Goal: Information Seeking & Learning: Check status

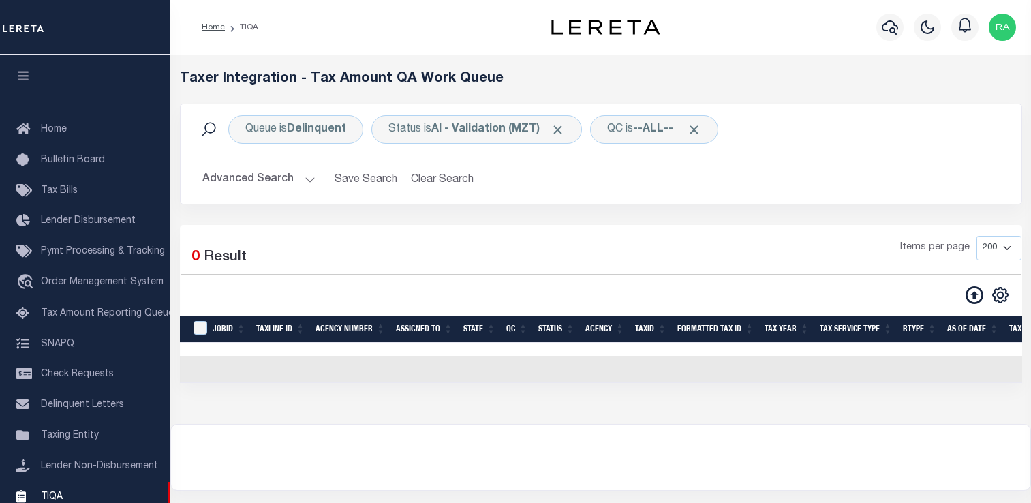
select select "200"
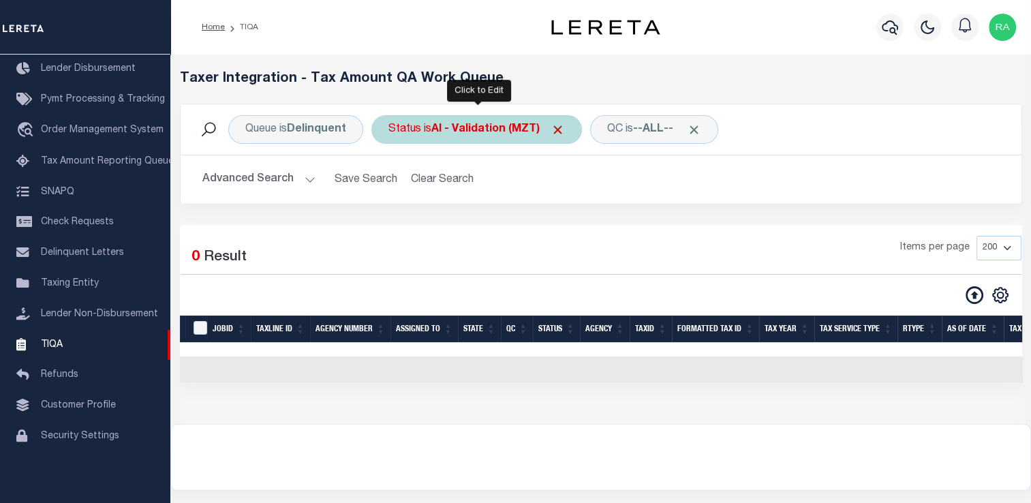
click at [444, 138] on div "Status is AI - Validation (MZT)" at bounding box center [476, 129] width 211 height 29
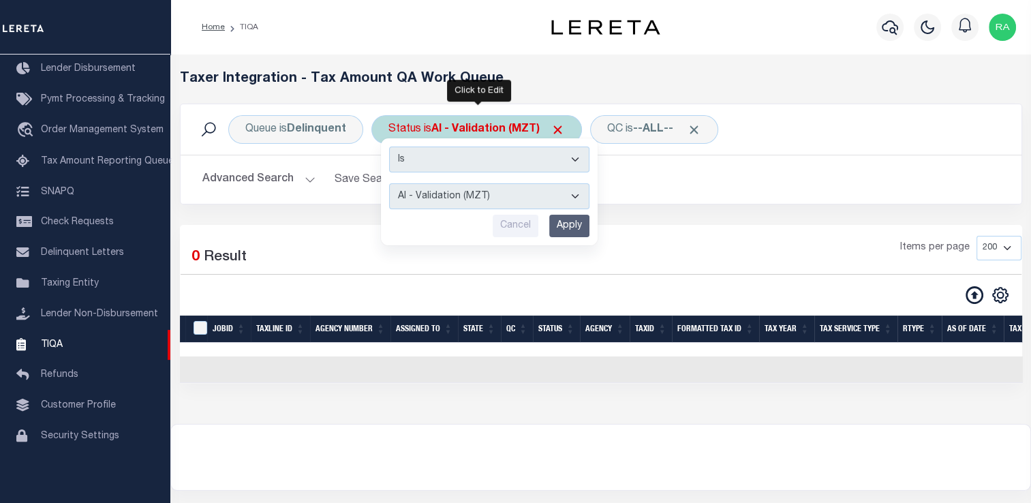
click at [442, 196] on select "AI - Bot Exception (ERR) AI - Bot Running (PLA) AI - Failed QA (FQA) AI - Prep …" at bounding box center [489, 196] width 200 height 26
select select "ERR"
click at [389, 183] on select "AI - Bot Exception (ERR) AI - Bot Running (PLA) AI - Failed QA (FQA) AI - Prep …" at bounding box center [489, 196] width 200 height 26
click at [556, 220] on input "Apply" at bounding box center [569, 226] width 40 height 22
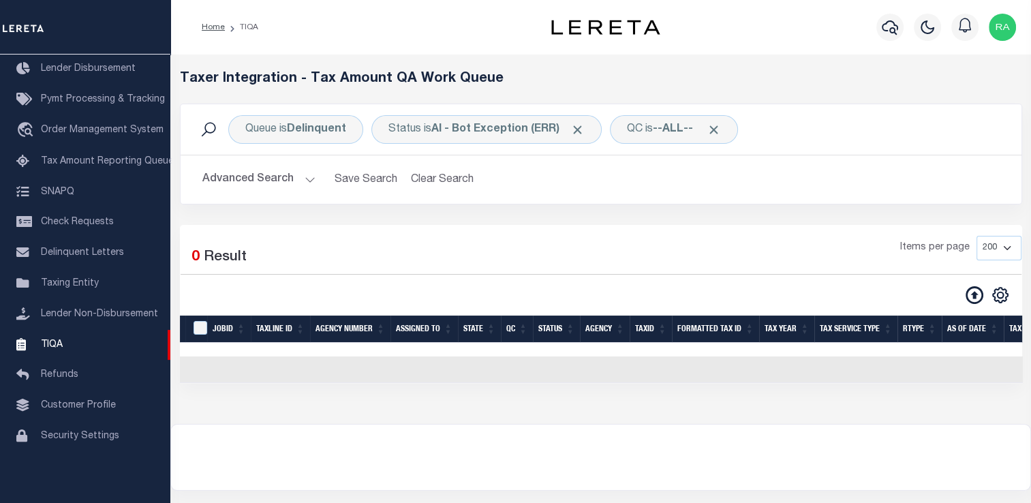
click at [214, 219] on div "Queue is Delinquent Status is AI - Bot Exception (ERR) QC is --ALL-- Search Adv…" at bounding box center [601, 164] width 863 height 121
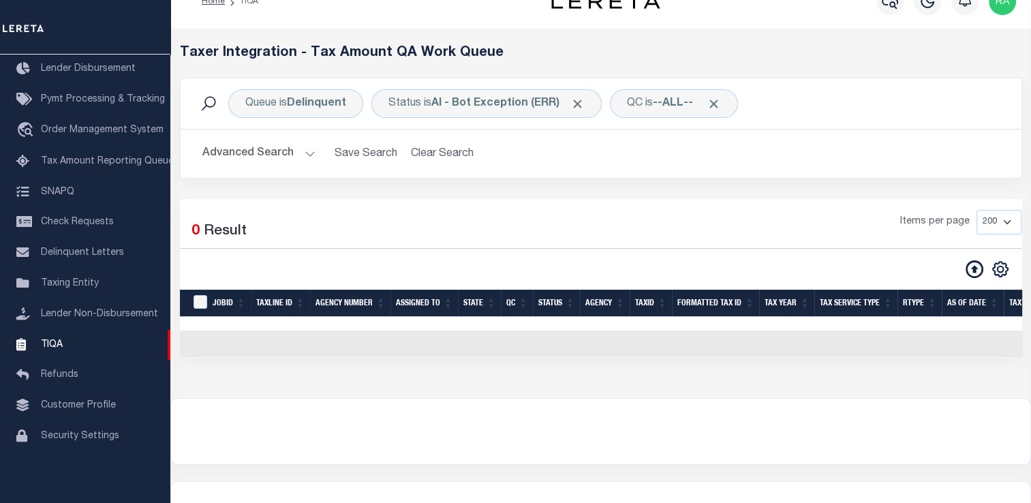
scroll to position [27, 0]
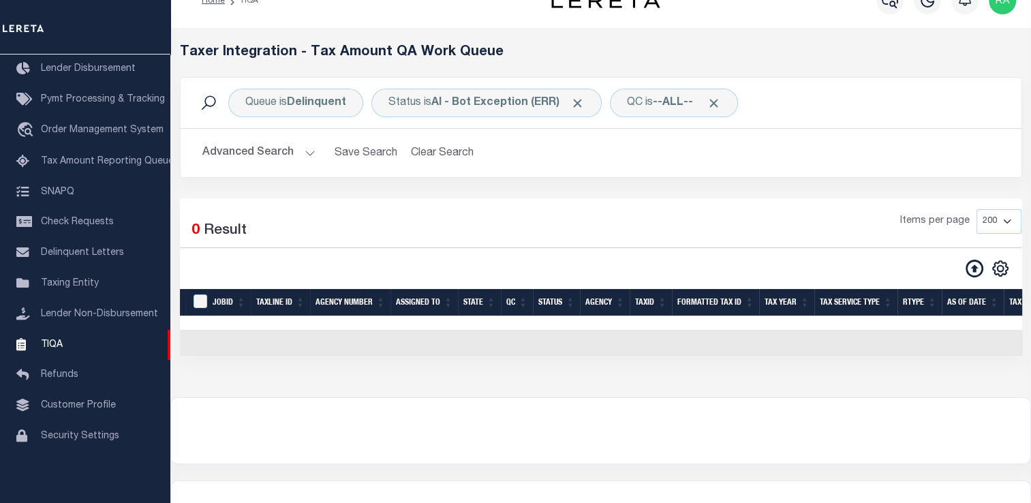
click at [467, 187] on div "Queue is Delinquent Status is AI - Bot Exception (ERR) QC is --ALL-- Search Adv…" at bounding box center [601, 137] width 863 height 121
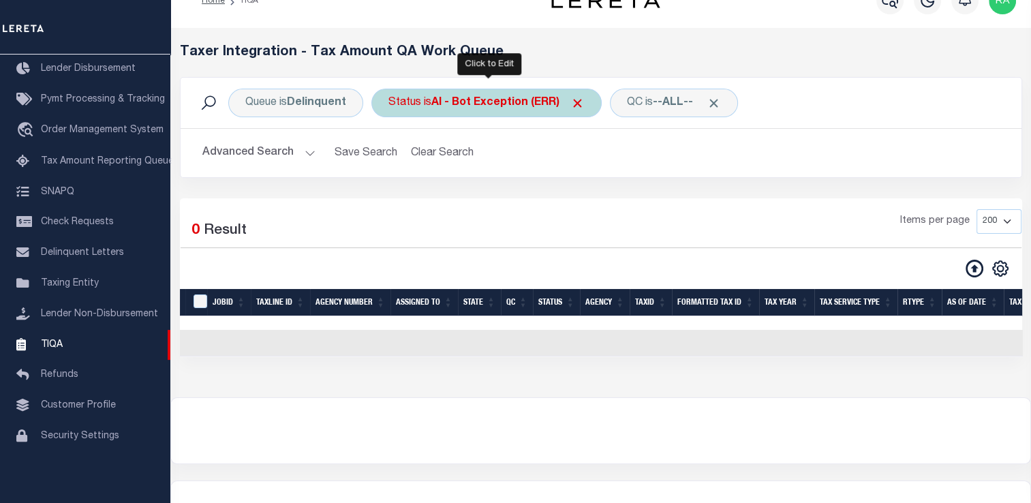
click at [483, 105] on b "AI - Bot Exception (ERR)" at bounding box center [507, 102] width 153 height 11
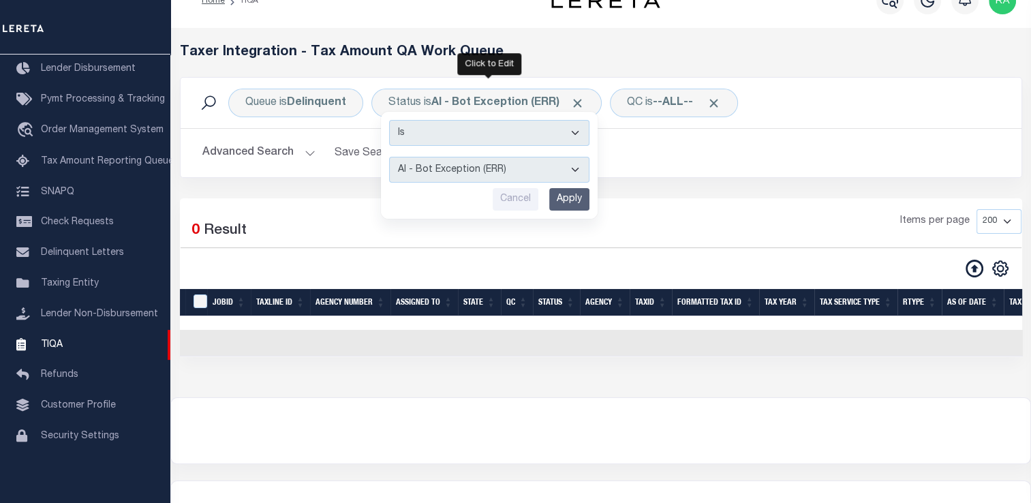
click at [361, 296] on th "Agency Number" at bounding box center [350, 303] width 80 height 28
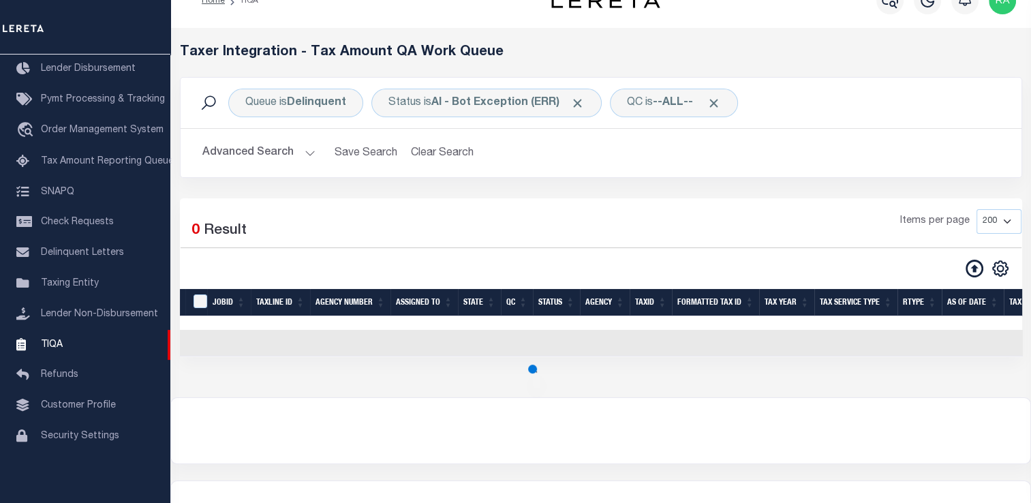
click at [304, 157] on button "Advanced Search" at bounding box center [258, 153] width 113 height 27
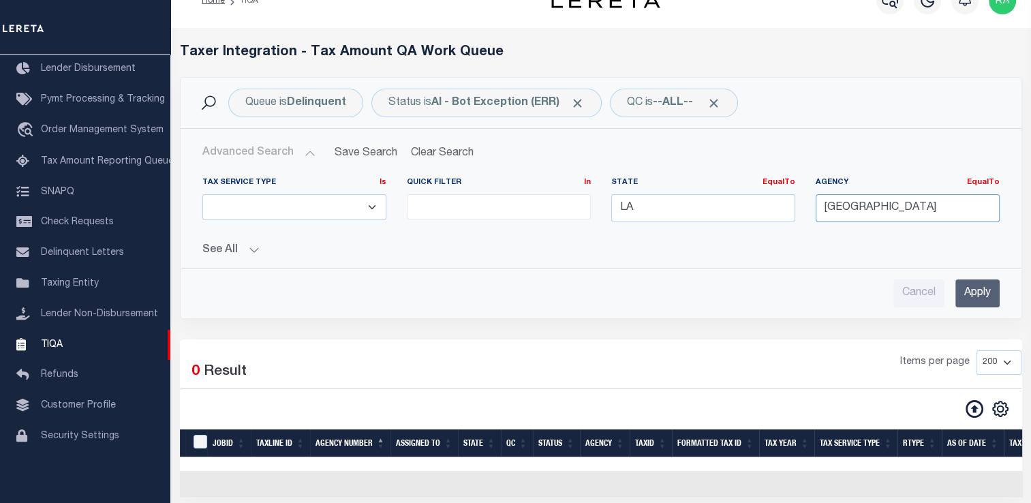
drag, startPoint x: 916, startPoint y: 209, endPoint x: 654, endPoint y: 190, distance: 262.3
click at [654, 190] on div "Tax Service Type Is Is Contains ESCROW NonESCROW Quick Filter In In View Only L…" at bounding box center [601, 205] width 818 height 56
click at [1018, 284] on div "Advanced Search Save Search Clear Search TIQATaxLineSearchTable_dynamictable___…" at bounding box center [601, 224] width 840 height 168
click at [993, 290] on input "Apply" at bounding box center [977, 293] width 44 height 28
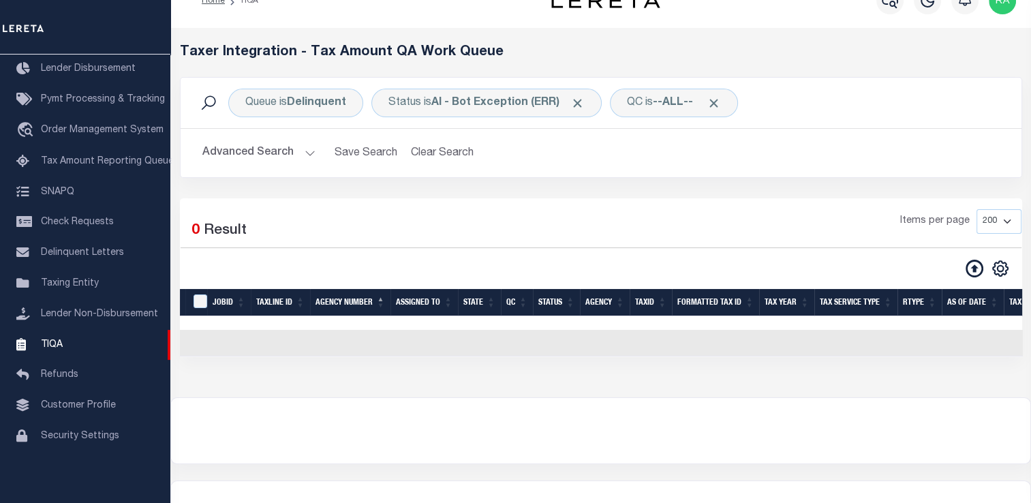
click at [309, 154] on button "Advanced Search" at bounding box center [258, 153] width 113 height 27
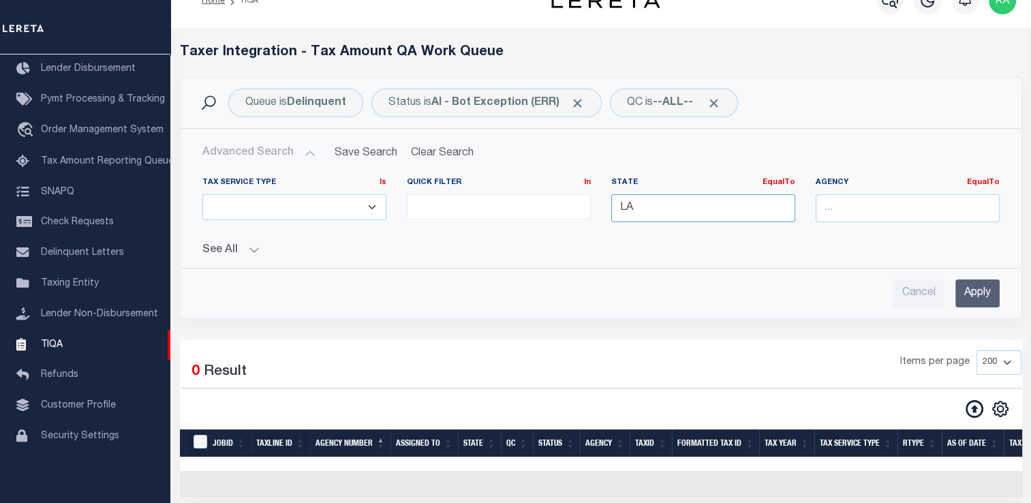
drag, startPoint x: 646, startPoint y: 210, endPoint x: 532, endPoint y: 222, distance: 115.1
click at [532, 222] on div "Tax Service Type Is Is Contains ESCROW NonESCROW Quick Filter In In View Only L…" at bounding box center [601, 205] width 818 height 56
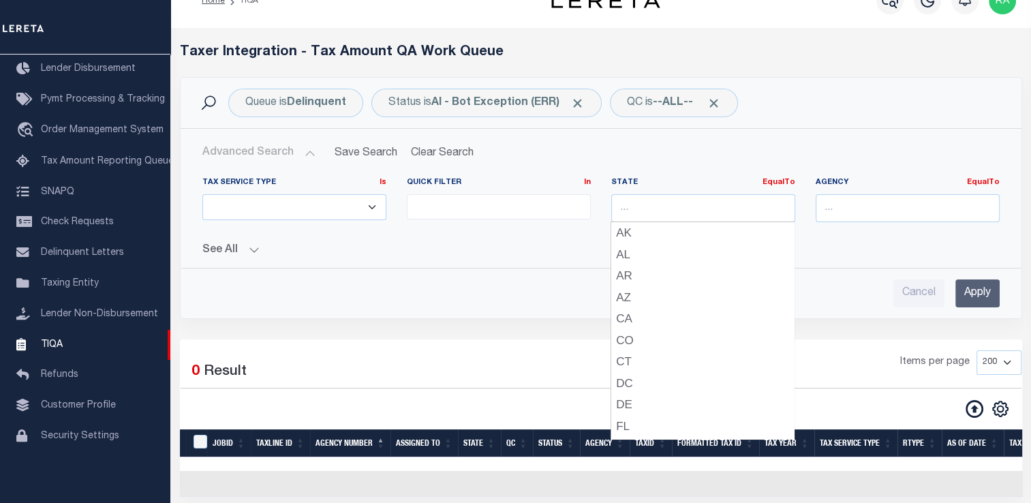
click at [968, 294] on input "Apply" at bounding box center [977, 293] width 44 height 28
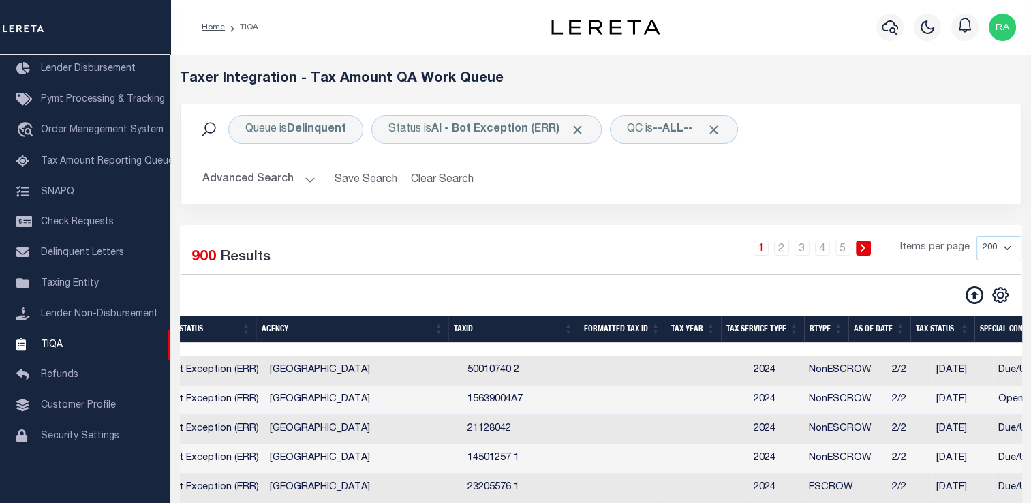
scroll to position [0, 0]
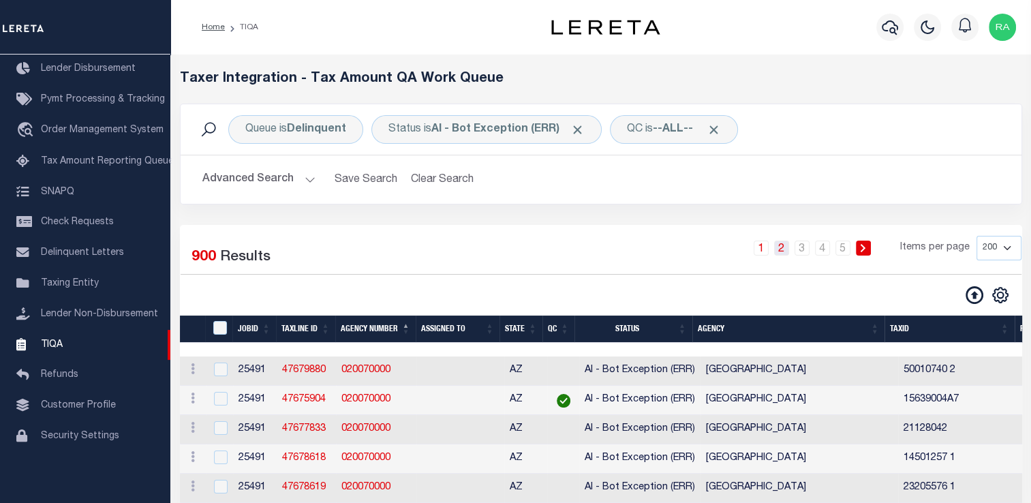
click at [780, 249] on link "2" at bounding box center [781, 248] width 15 height 15
click at [808, 248] on link "3" at bounding box center [802, 248] width 15 height 15
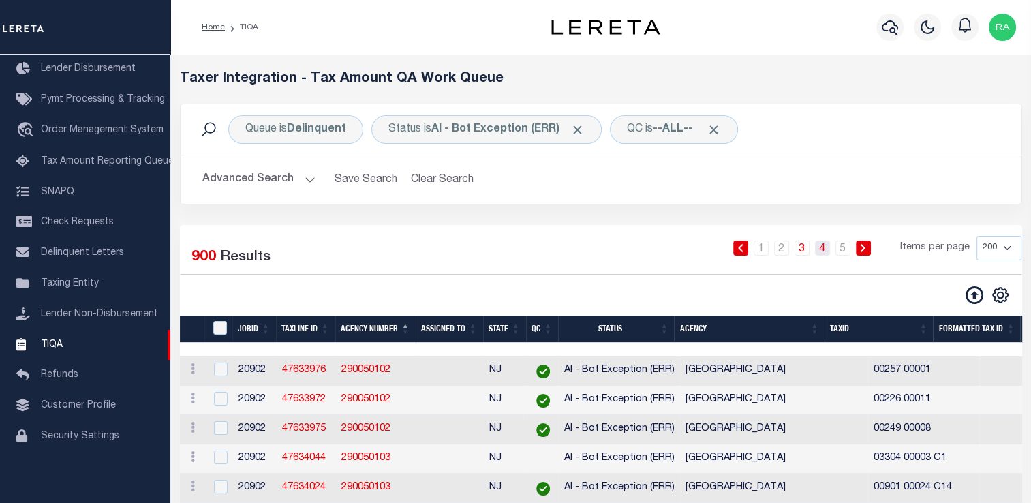
click at [820, 245] on link "4" at bounding box center [822, 248] width 15 height 15
click at [845, 246] on link "5" at bounding box center [843, 248] width 15 height 15
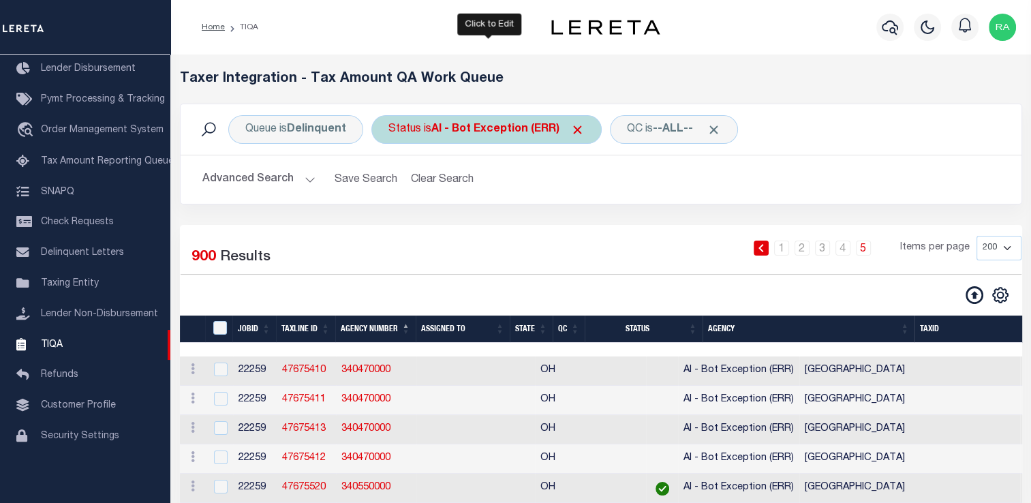
click at [444, 134] on b "AI - Bot Exception (ERR)" at bounding box center [507, 129] width 153 height 11
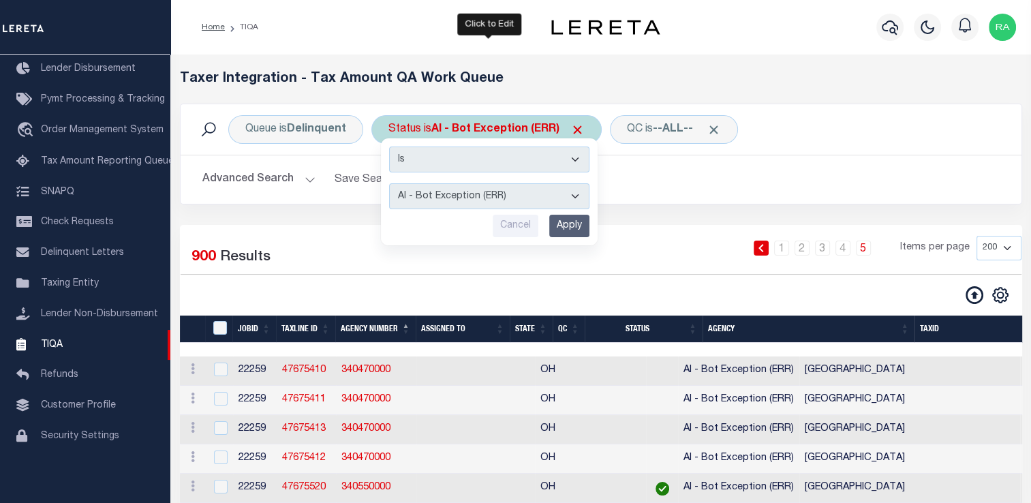
click at [452, 192] on select "AI - Bot Exception (ERR) AI - Bot Running (PLA) AI - Failed QA (FQA) AI - Prep …" at bounding box center [489, 196] width 200 height 26
select select "FQA"
click at [389, 183] on select "AI - Bot Exception (ERR) AI - Bot Running (PLA) AI - Failed QA (FQA) AI - Prep …" at bounding box center [489, 196] width 200 height 26
click at [564, 227] on input "Apply" at bounding box center [569, 226] width 40 height 22
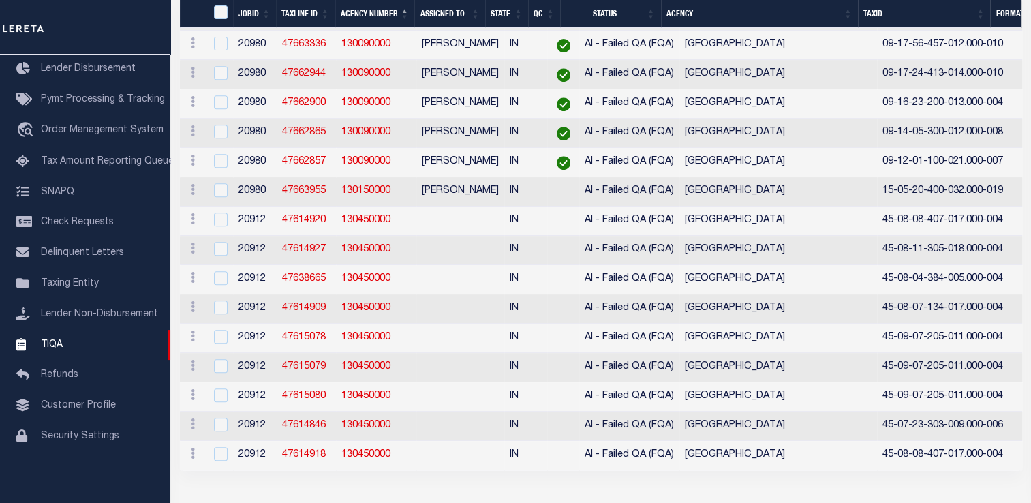
scroll to position [6048, 0]
